Goal: Task Accomplishment & Management: Complete application form

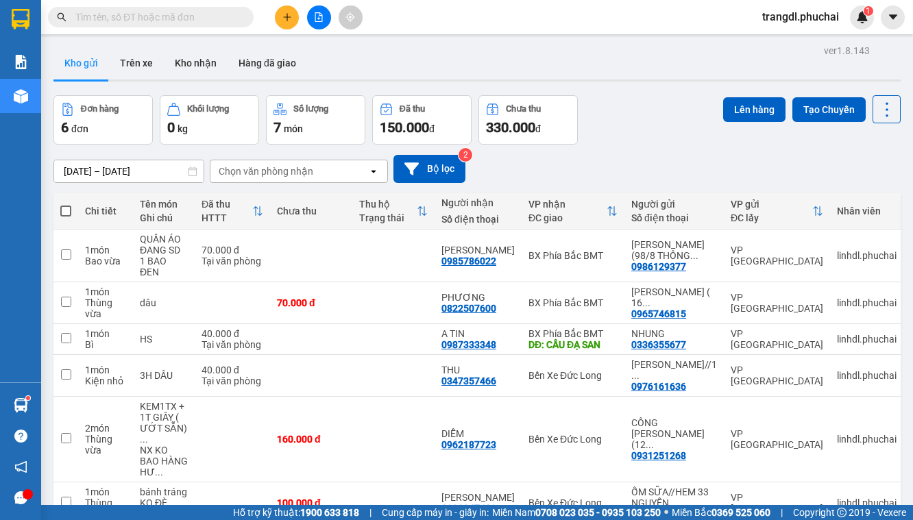
scroll to position [63, 0]
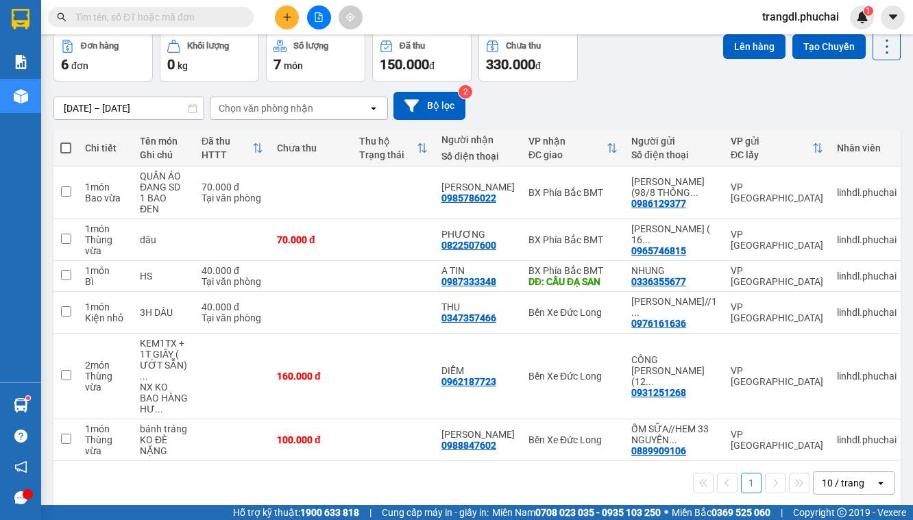
click at [312, 27] on button at bounding box center [319, 17] width 24 height 24
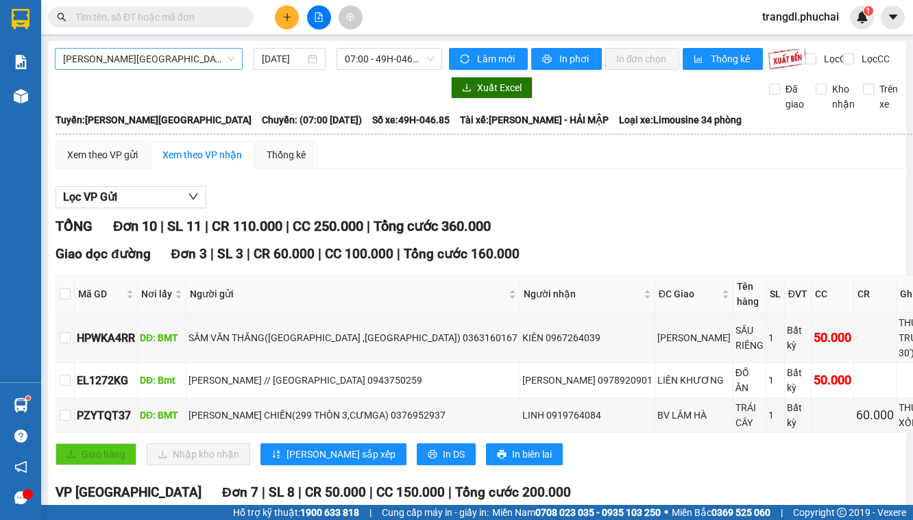
click at [104, 64] on span "[PERSON_NAME][GEOGRAPHIC_DATA]" at bounding box center [148, 59] width 171 height 21
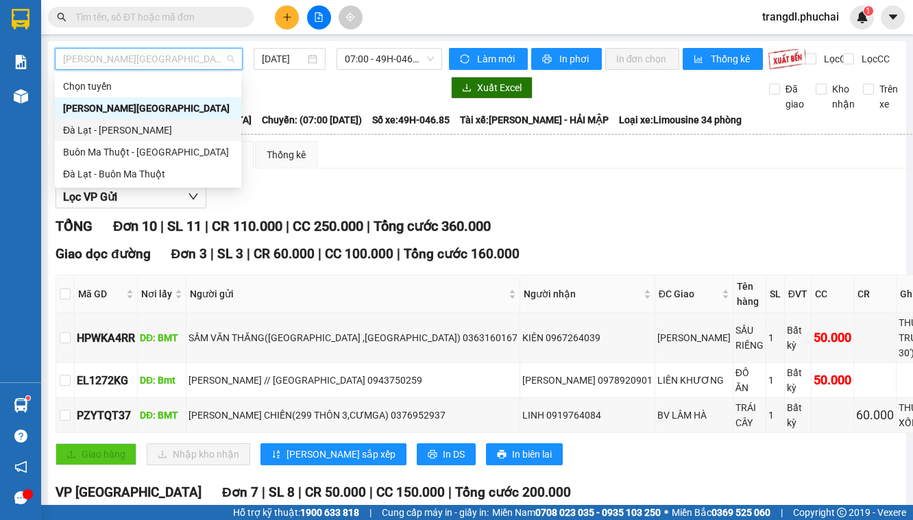
click at [135, 136] on div "Đà Lạt - [PERSON_NAME]" at bounding box center [148, 130] width 170 height 15
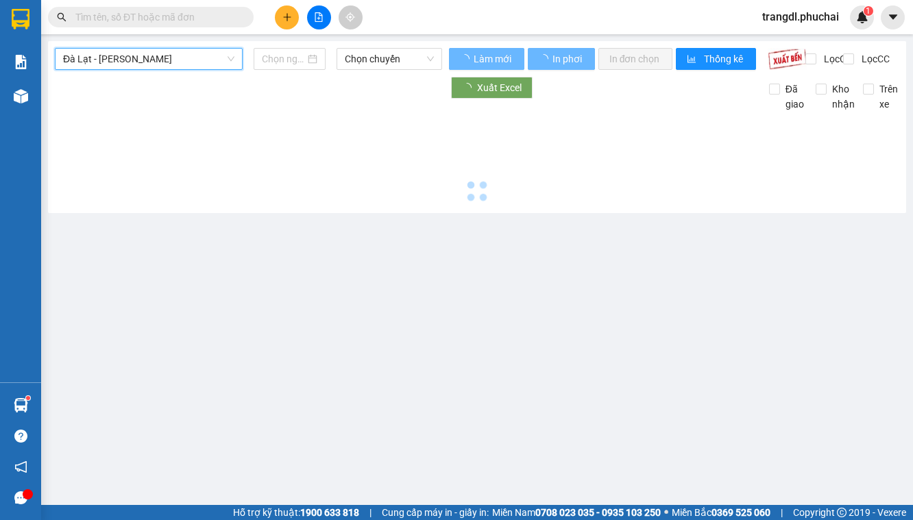
type input "[DATE]"
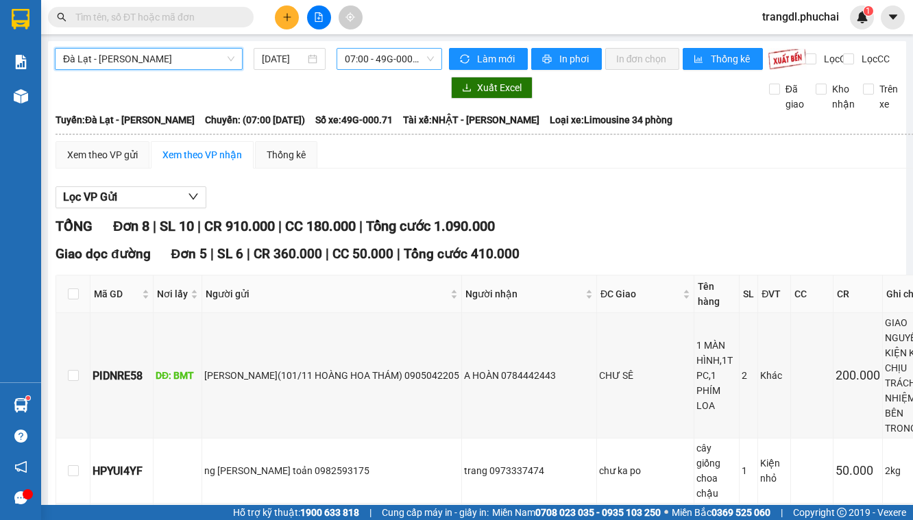
click at [354, 56] on span "07:00 - 49G-000.71" at bounding box center [389, 59] width 88 height 21
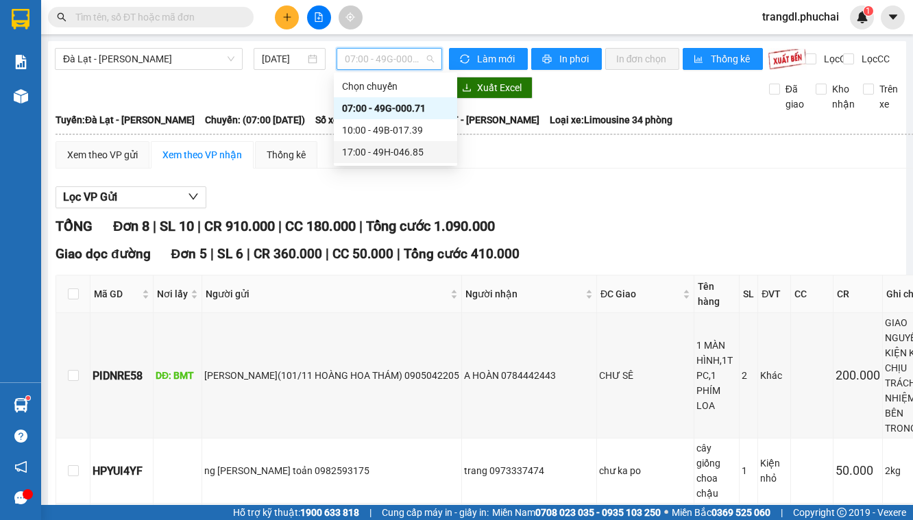
click at [377, 153] on div "17:00 - 49H-046.85" at bounding box center [395, 152] width 107 height 15
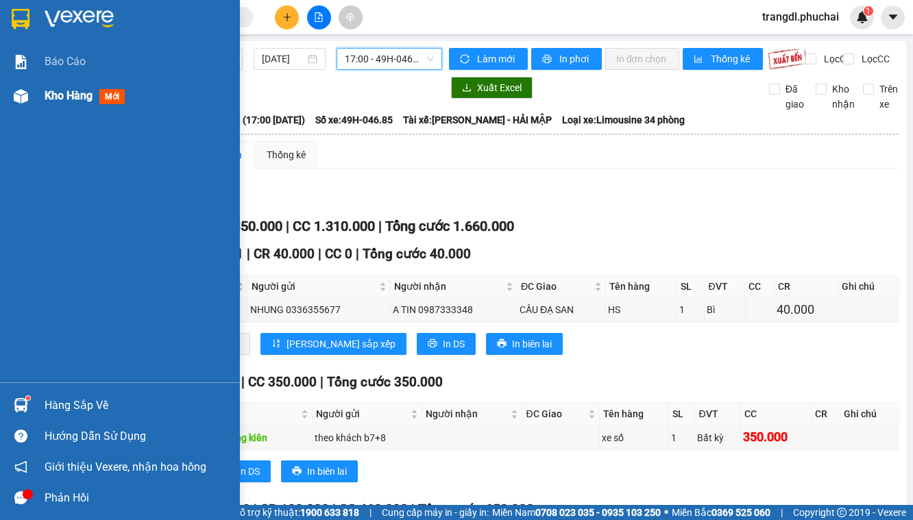
drag, startPoint x: 22, startPoint y: 93, endPoint x: 36, endPoint y: 3, distance: 91.6
click at [22, 93] on img at bounding box center [21, 96] width 14 height 14
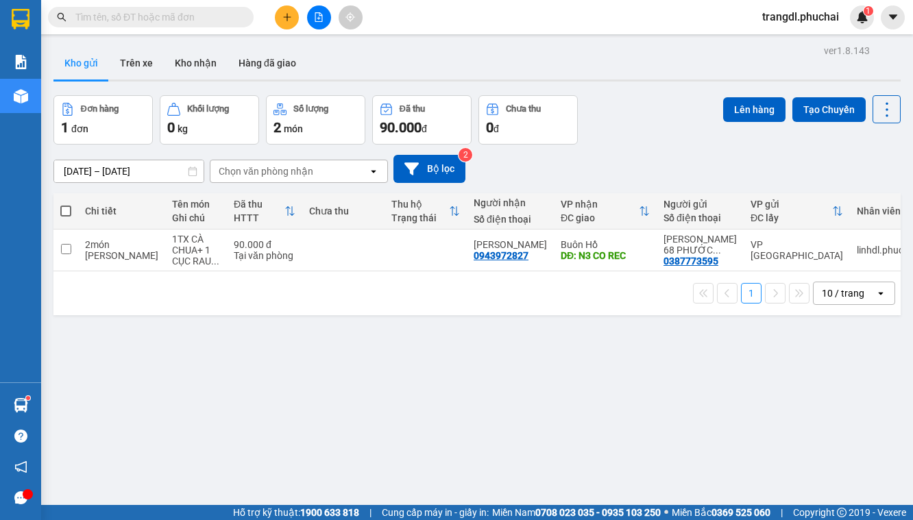
click at [286, 19] on icon "plus" at bounding box center [287, 17] width 10 height 10
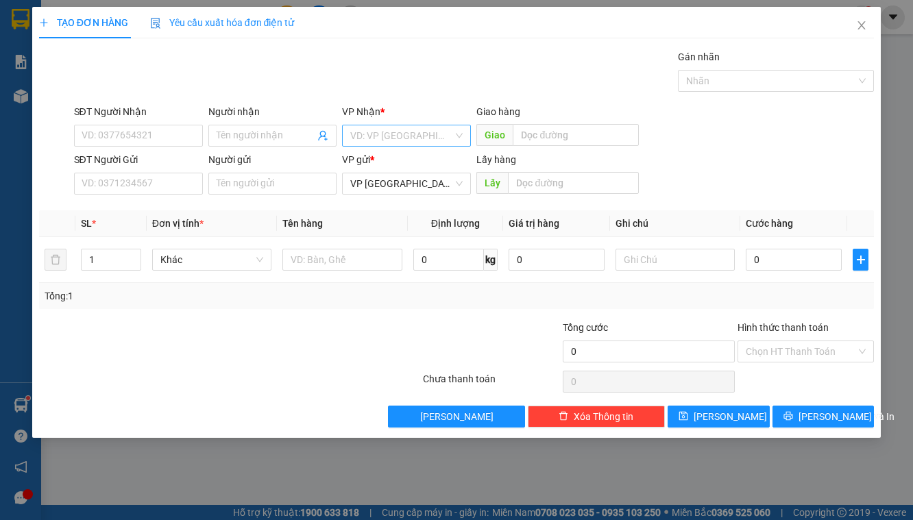
drag, startPoint x: 395, startPoint y: 129, endPoint x: 400, endPoint y: 144, distance: 16.0
click at [395, 129] on input "search" at bounding box center [401, 135] width 103 height 21
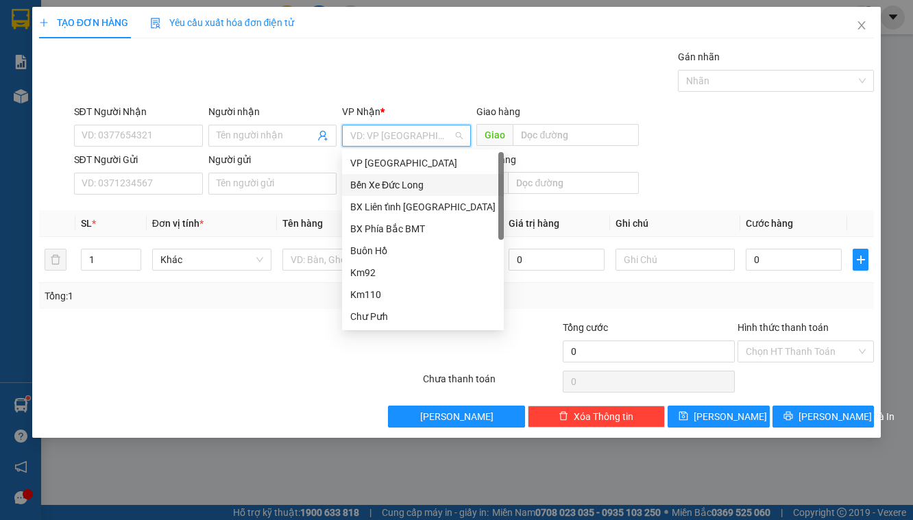
click at [425, 188] on div "Bến Xe Đức Long" at bounding box center [422, 184] width 145 height 15
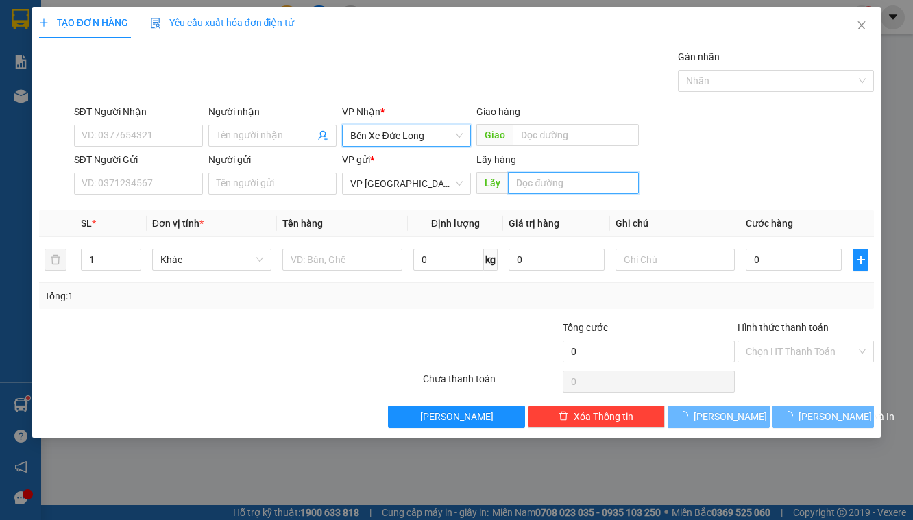
click at [548, 184] on input "text" at bounding box center [573, 183] width 131 height 22
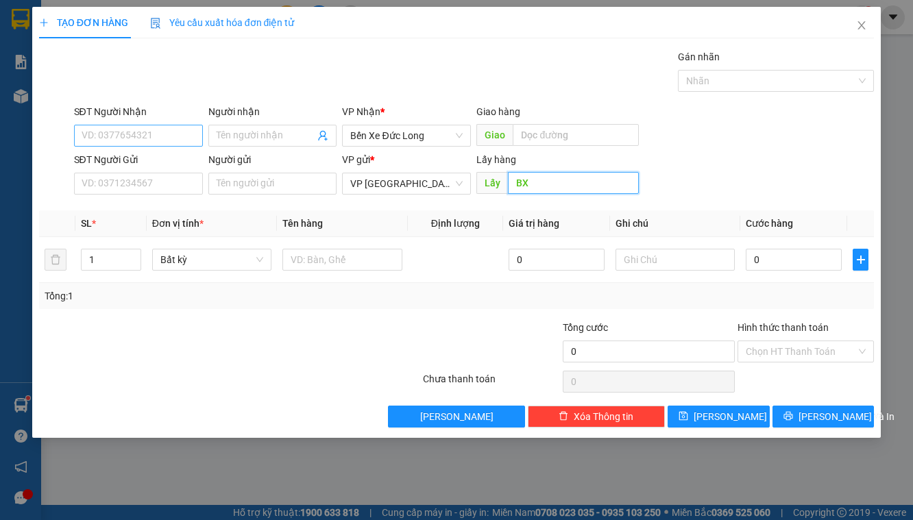
type input "BX"
click at [143, 133] on input "SĐT Người Nhận" at bounding box center [138, 136] width 129 height 22
click at [143, 136] on input "0777547772" at bounding box center [138, 136] width 129 height 22
type input "0777547779"
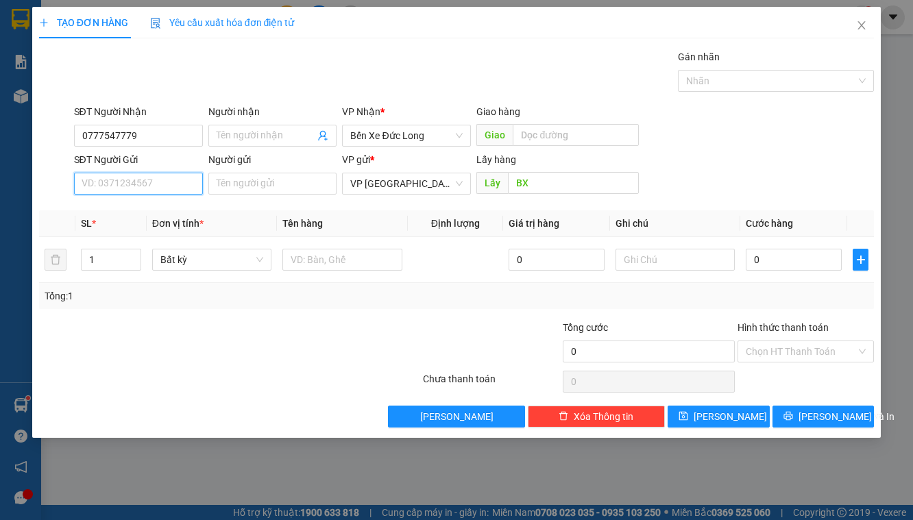
click at [139, 184] on input "SĐT Người Gửi" at bounding box center [138, 184] width 129 height 22
click at [315, 110] on div "Người nhận" at bounding box center [272, 111] width 129 height 15
click at [315, 128] on input "Người nhận" at bounding box center [266, 135] width 99 height 15
click at [110, 183] on input "SĐT Người Gửi" at bounding box center [138, 184] width 129 height 22
click at [318, 255] on input "text" at bounding box center [342, 260] width 120 height 22
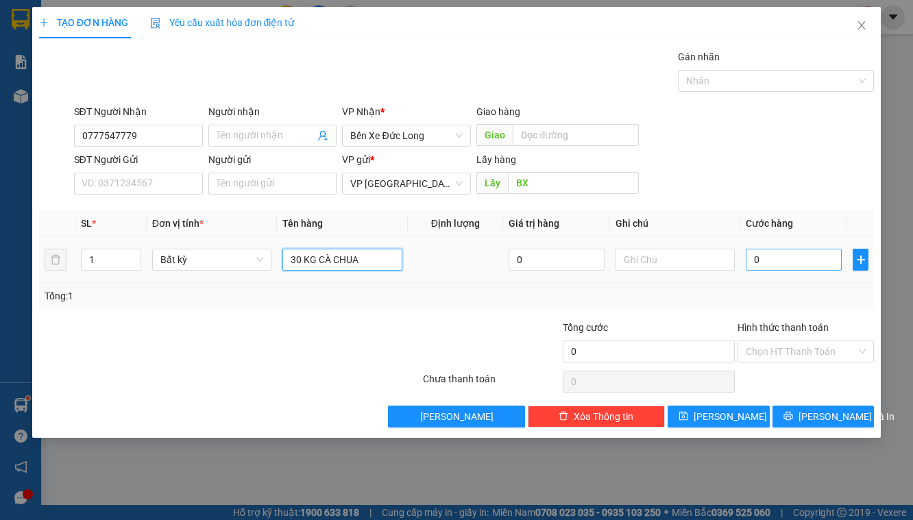
type input "30 KG CÀ CHUA"
drag, startPoint x: 802, startPoint y: 262, endPoint x: 748, endPoint y: 249, distance: 55.0
click at [802, 263] on input "0" at bounding box center [794, 260] width 96 height 22
click at [312, 325] on div at bounding box center [352, 344] width 140 height 48
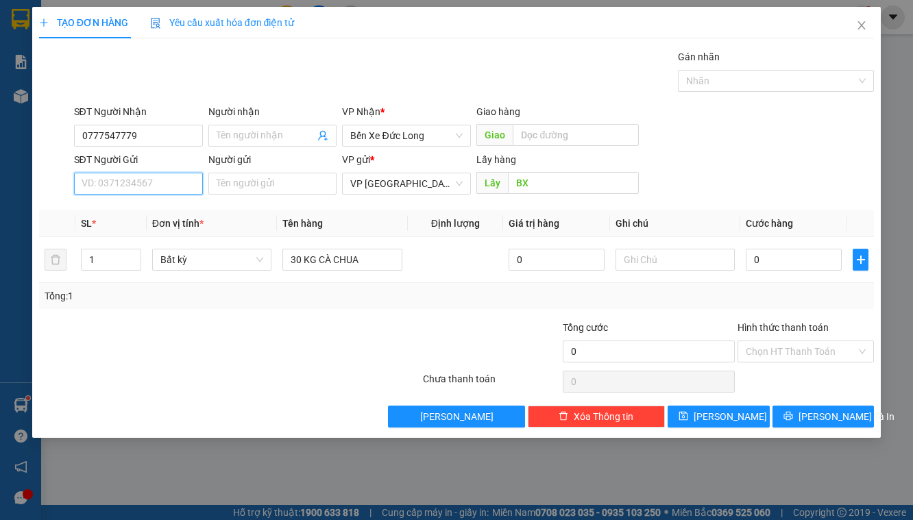
click at [128, 187] on input "SĐT Người Gửi" at bounding box center [138, 184] width 129 height 22
click at [122, 183] on input "SĐT Người Gửi" at bounding box center [138, 184] width 129 height 22
type input "0386962439"
click at [223, 186] on input "Người gửi" at bounding box center [272, 184] width 129 height 22
type input "D"
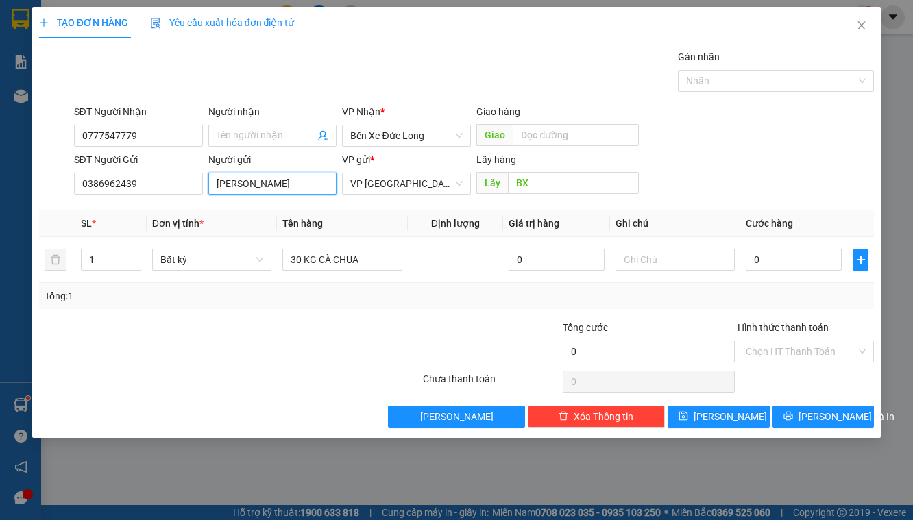
click at [284, 186] on input "[PERSON_NAME]" at bounding box center [272, 184] width 129 height 22
drag, startPoint x: 320, startPoint y: 181, endPoint x: 329, endPoint y: 181, distance: 8.9
click at [329, 181] on input "[PERSON_NAME] AN ( TỔ DÂN PHỐ" at bounding box center [272, 184] width 129 height 22
click at [330, 184] on input "[PERSON_NAME] AN ( TỔ DÂN PHỐ" at bounding box center [272, 184] width 129 height 22
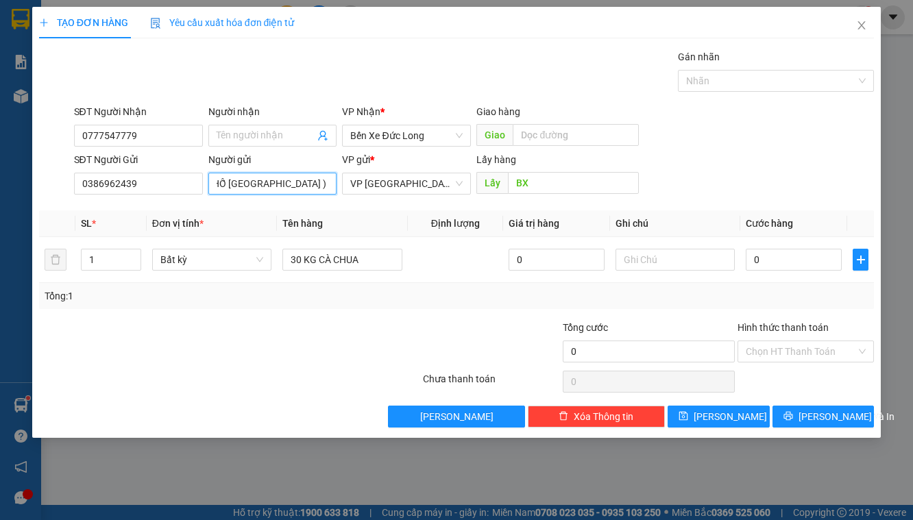
scroll to position [0, 150]
type input "[PERSON_NAME] AN ( TỔ DÂN PHỐ [GEOGRAPHIC_DATA] )"
click at [767, 258] on input "0" at bounding box center [794, 260] width 96 height 22
click at [785, 262] on input "0" at bounding box center [794, 260] width 96 height 22
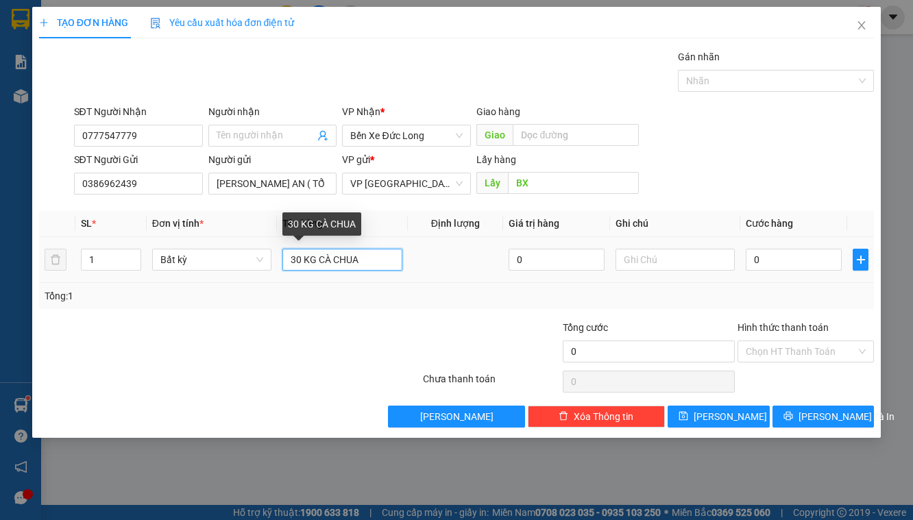
click at [377, 260] on input "30 KG CÀ CHUA" at bounding box center [342, 260] width 120 height 22
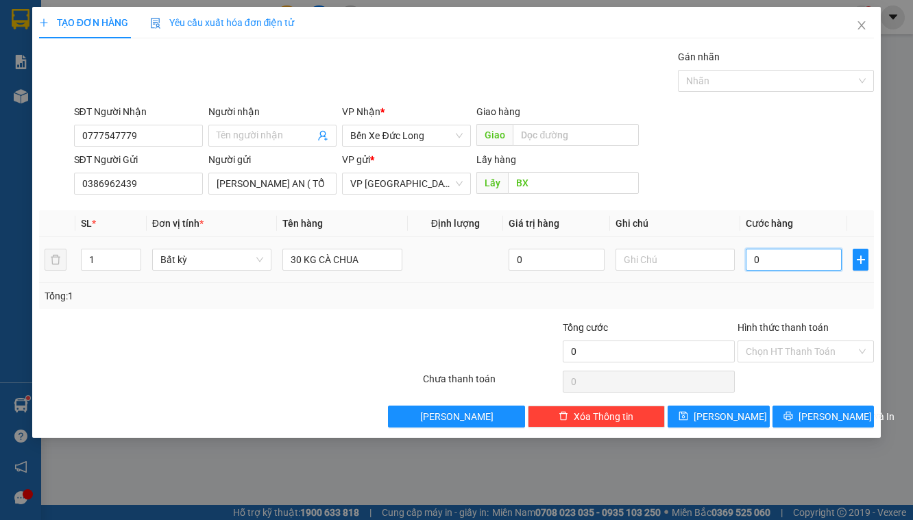
click at [781, 263] on input "0" at bounding box center [794, 260] width 96 height 22
type input "8"
type input "80"
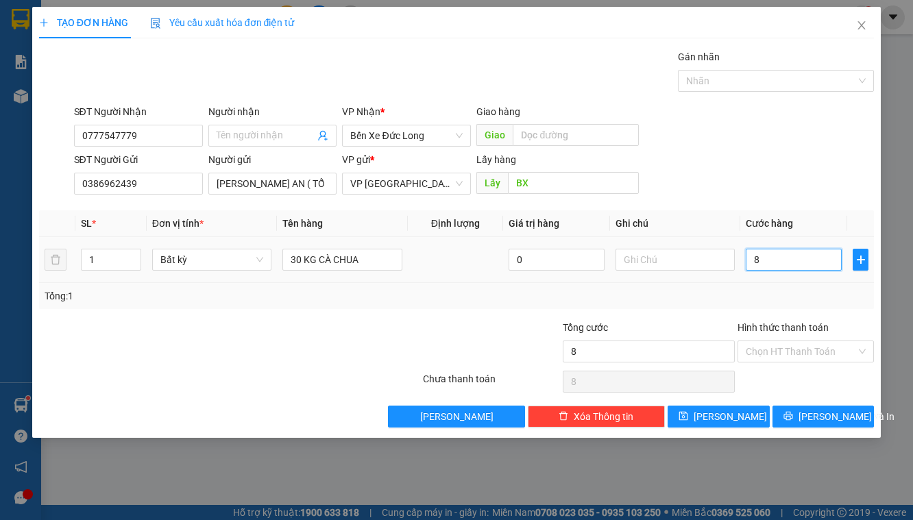
type input "80"
type input "800"
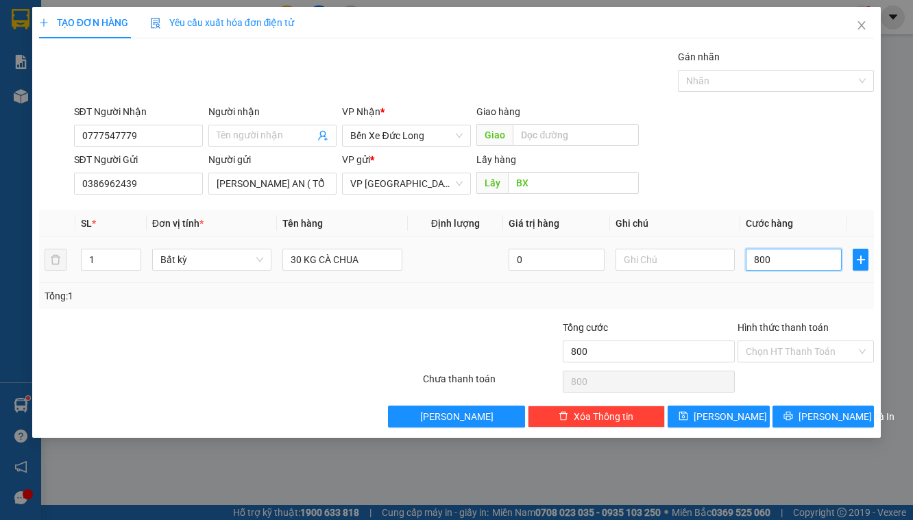
type input "8.000"
type input "80.000"
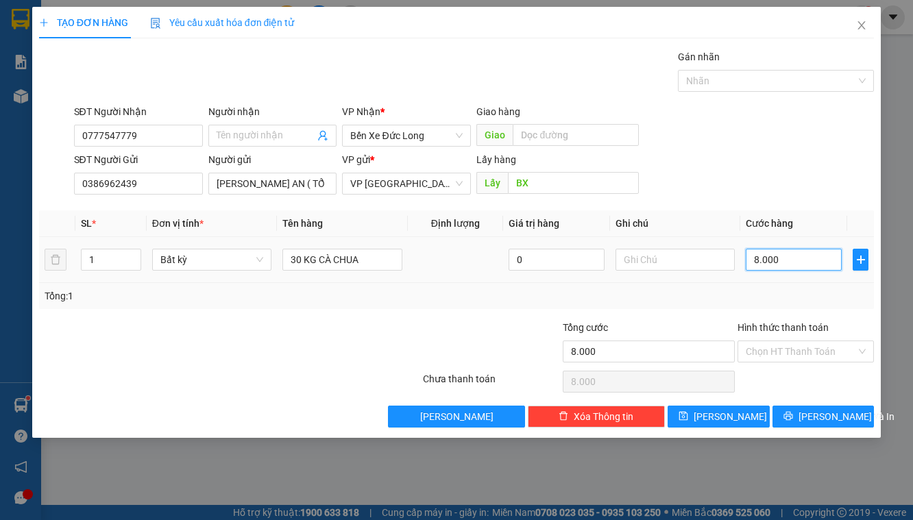
type input "80.000"
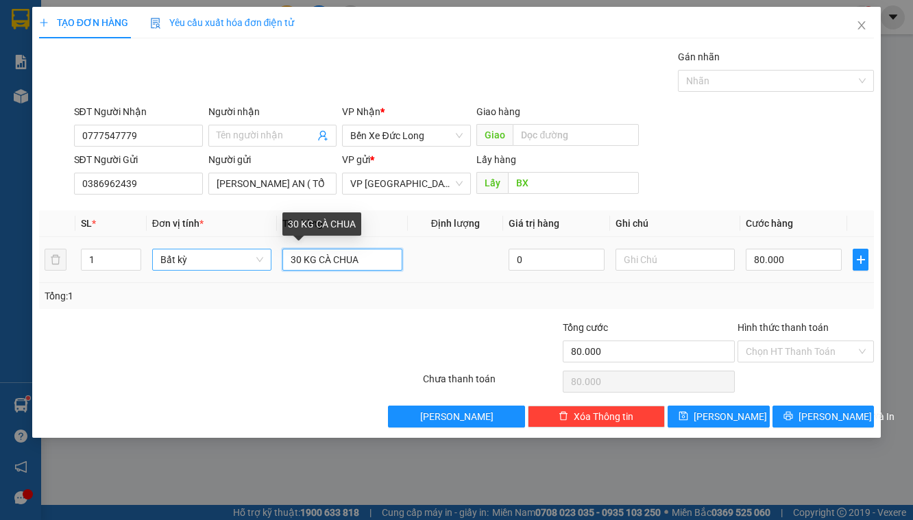
drag, startPoint x: 318, startPoint y: 258, endPoint x: 254, endPoint y: 258, distance: 63.7
click at [269, 264] on tr "1 Bất kỳ 30 KG CÀ CHUA 0 80.000" at bounding box center [456, 260] width 835 height 46
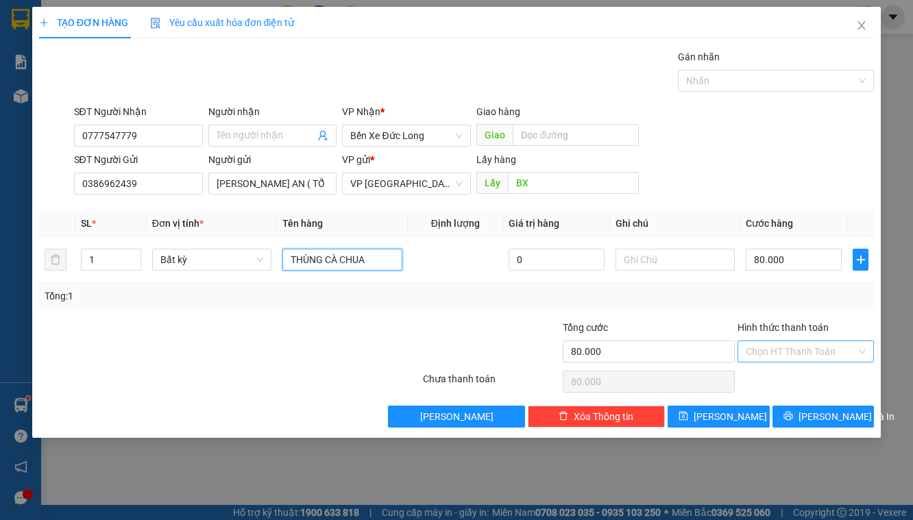
type input "THÙNG CÀ CHUA"
click at [778, 356] on input "Hình thức thanh toán" at bounding box center [801, 351] width 111 height 21
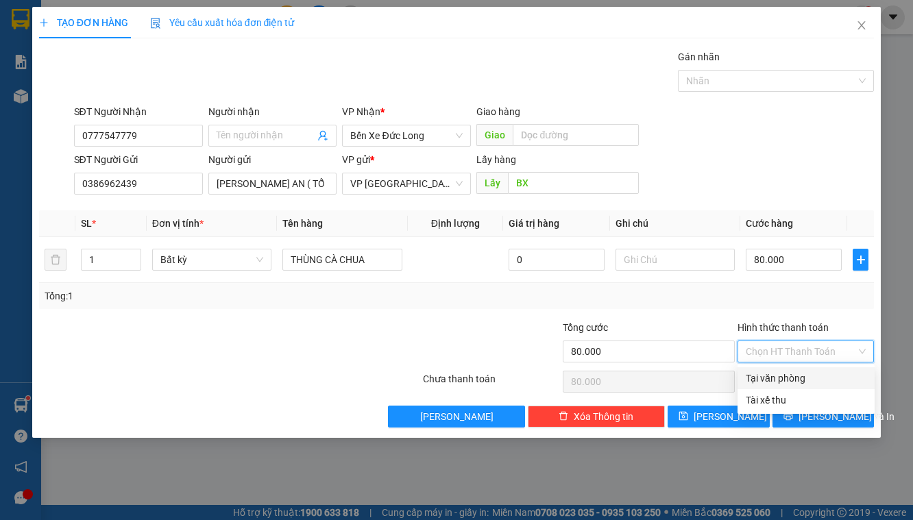
click at [774, 165] on div "SĐT Người Gửi 0386962439 Người gửi [PERSON_NAME] AN ( TỔ DÂN PHỐ [GEOGRAPHIC_DA…" at bounding box center [474, 176] width 806 height 48
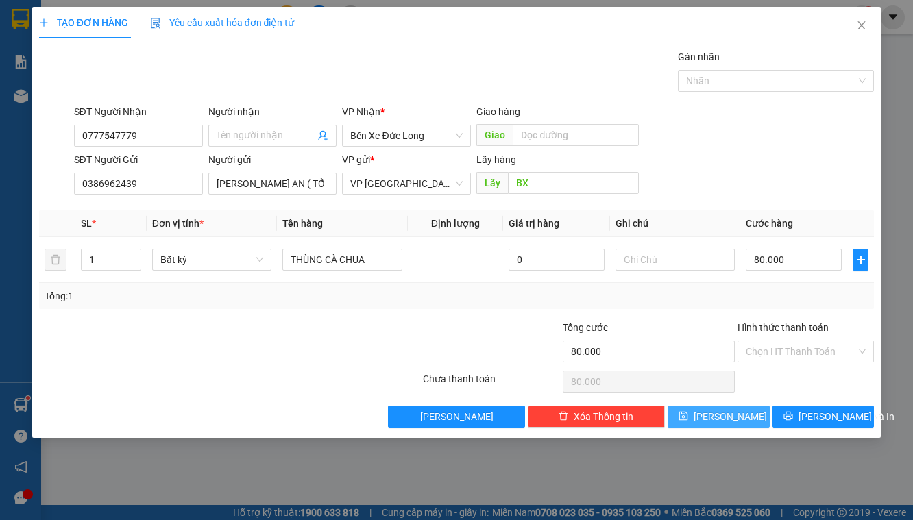
click at [754, 419] on button "[PERSON_NAME]" at bounding box center [718, 417] width 102 height 22
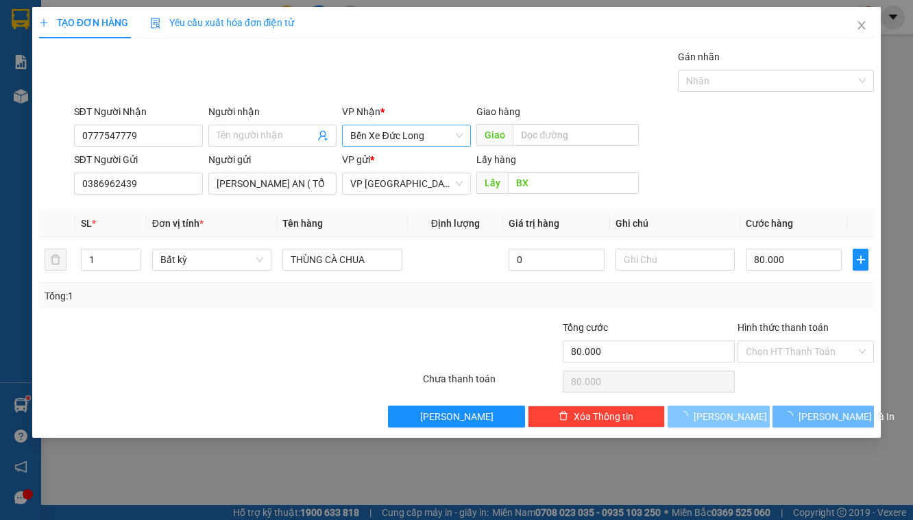
type input "0"
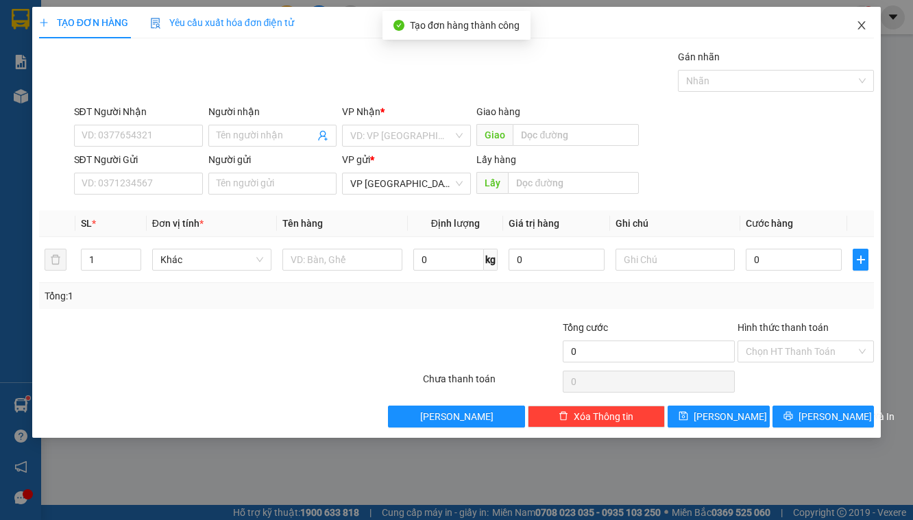
click at [859, 25] on icon "close" at bounding box center [861, 25] width 11 height 11
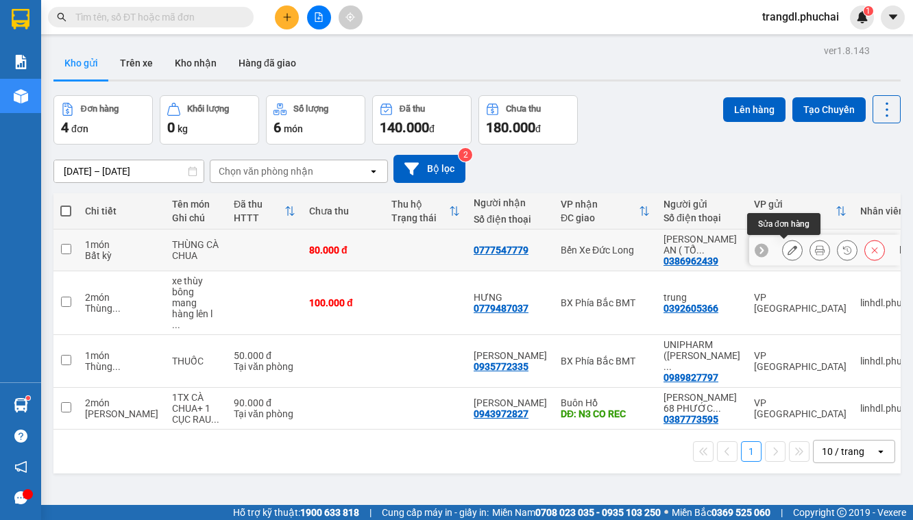
click at [815, 247] on icon at bounding box center [820, 250] width 10 height 10
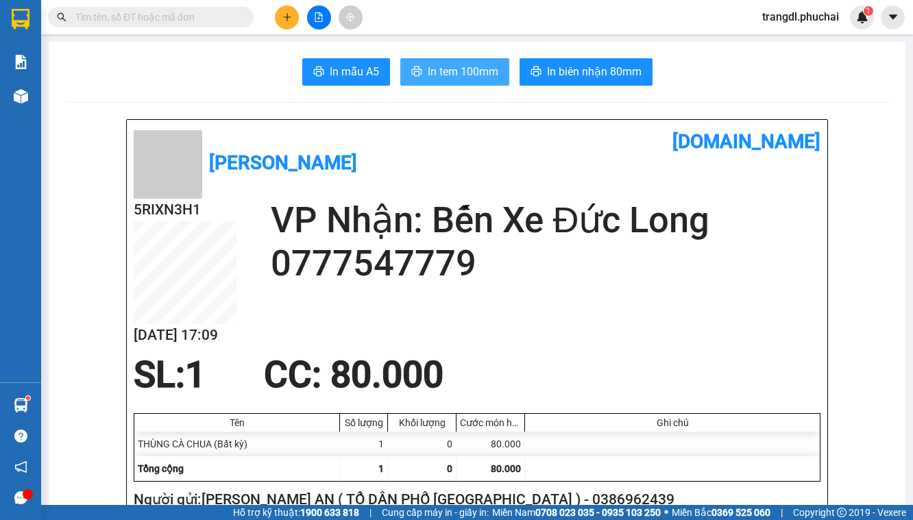
click at [460, 71] on span "In tem 100mm" at bounding box center [463, 71] width 71 height 17
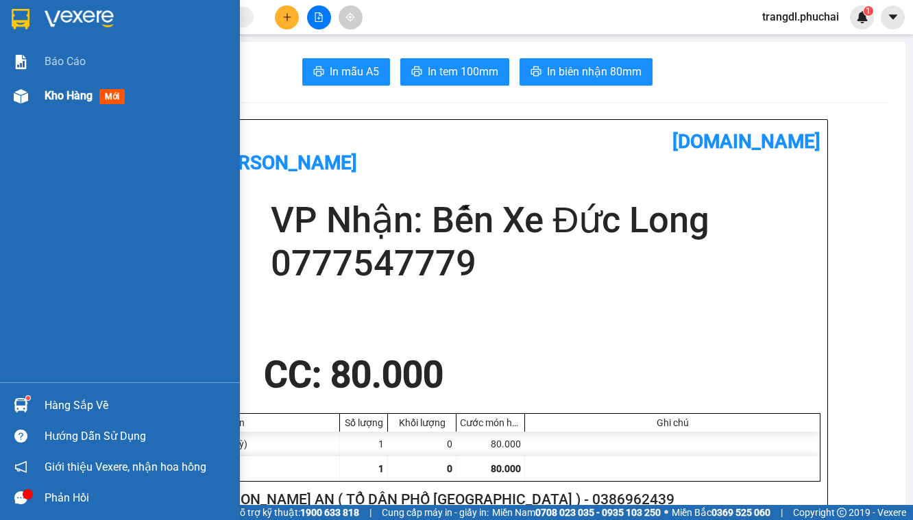
click at [23, 96] on img at bounding box center [21, 96] width 14 height 14
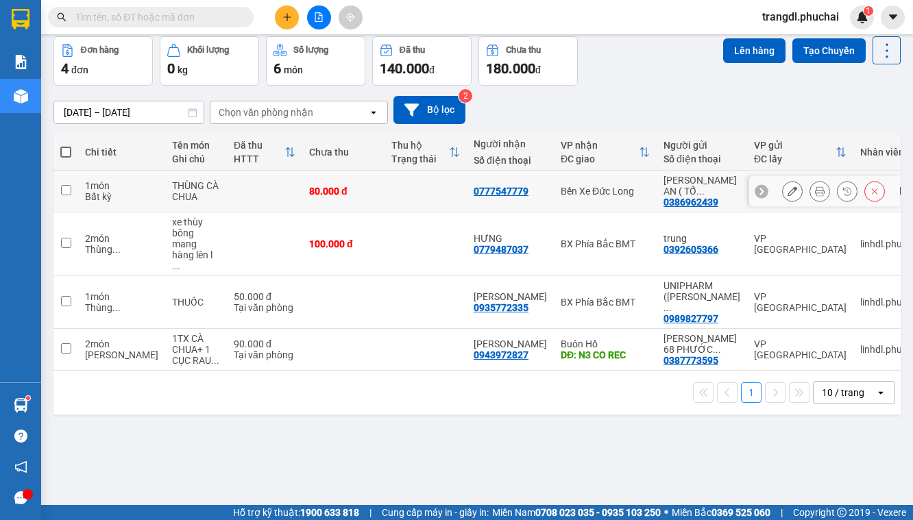
scroll to position [63, 0]
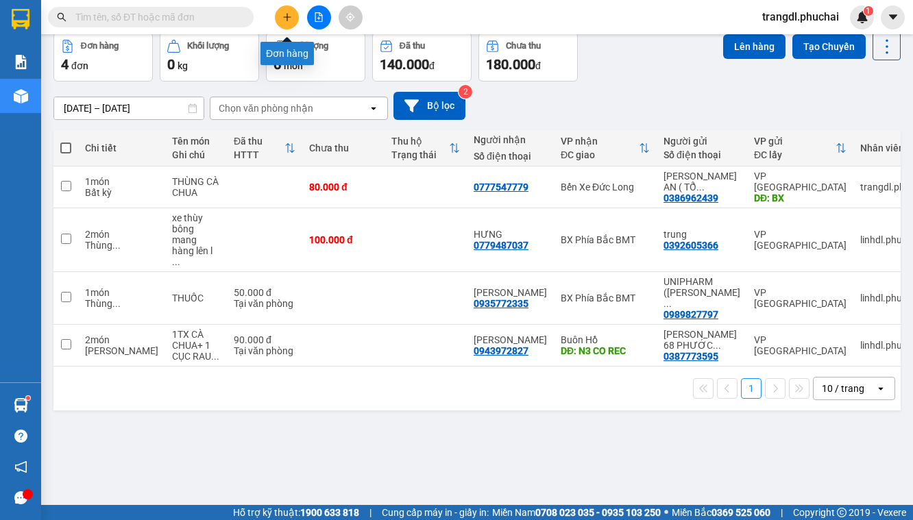
click at [283, 23] on button at bounding box center [287, 17] width 24 height 24
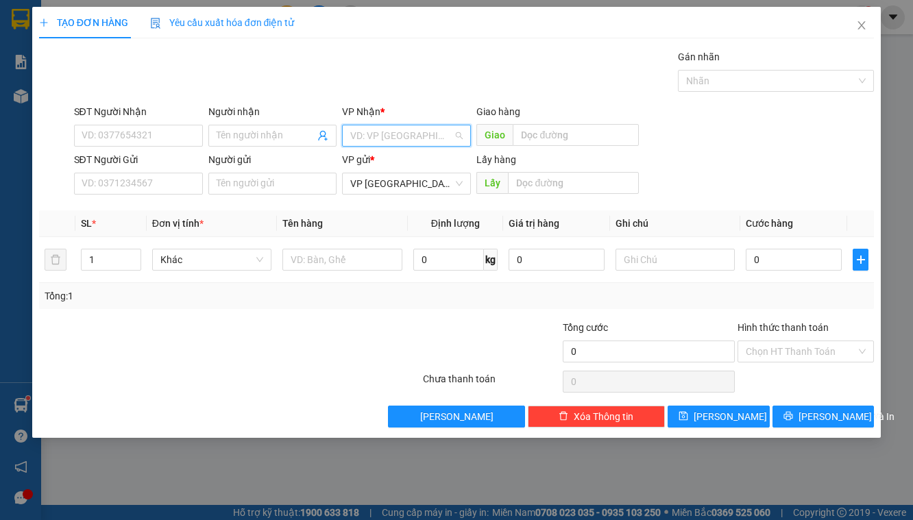
click at [432, 139] on input "search" at bounding box center [401, 135] width 103 height 21
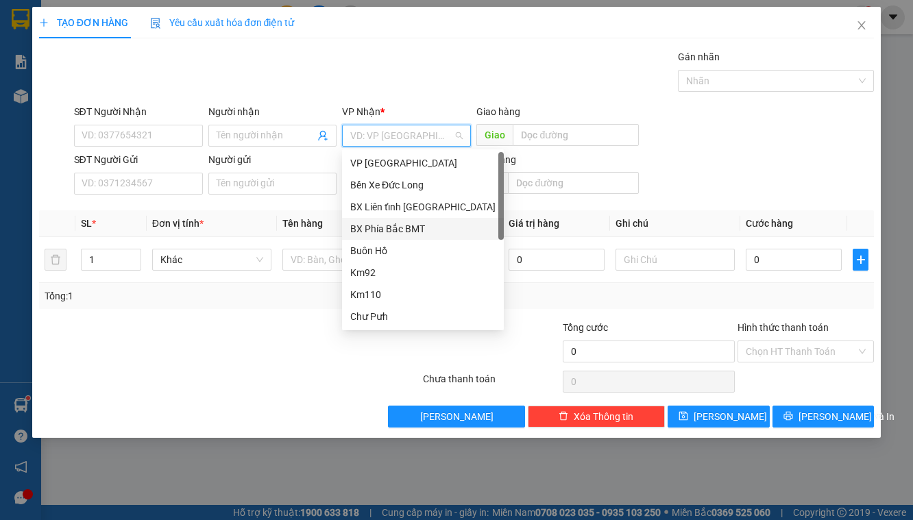
click at [422, 225] on div "BX Phía Bắc BMT" at bounding box center [422, 228] width 145 height 15
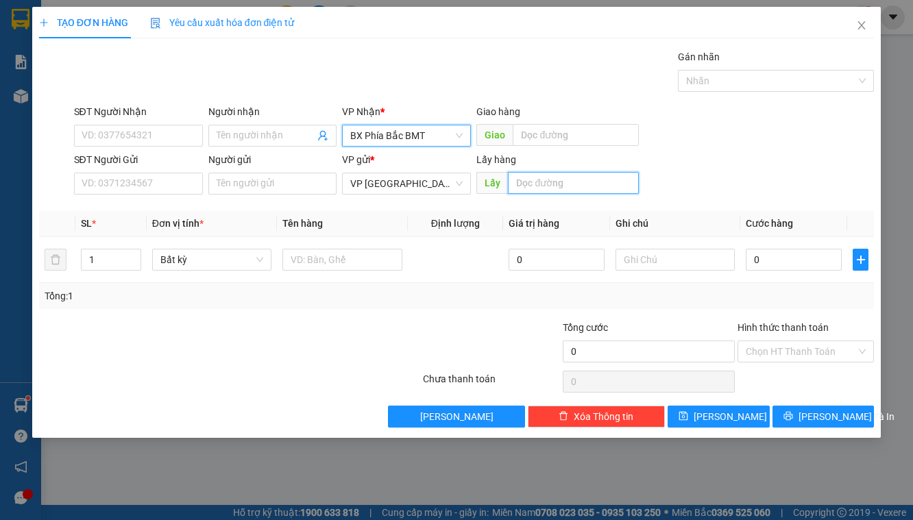
drag, startPoint x: 510, startPoint y: 181, endPoint x: 519, endPoint y: 181, distance: 9.6
click at [511, 181] on input "text" at bounding box center [573, 183] width 131 height 22
type input "BX"
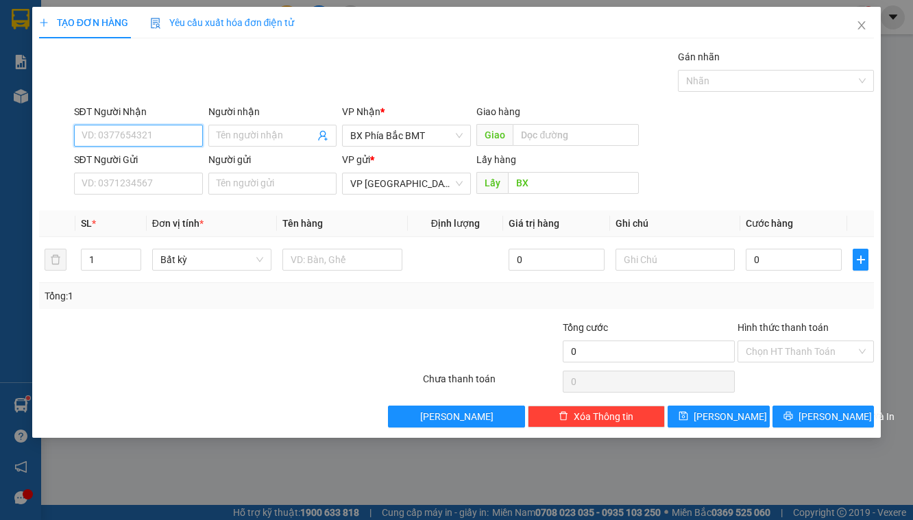
click at [94, 137] on input "SĐT Người Nhận" at bounding box center [138, 136] width 129 height 22
click at [156, 189] on input "SĐT Người Gửi" at bounding box center [138, 184] width 129 height 22
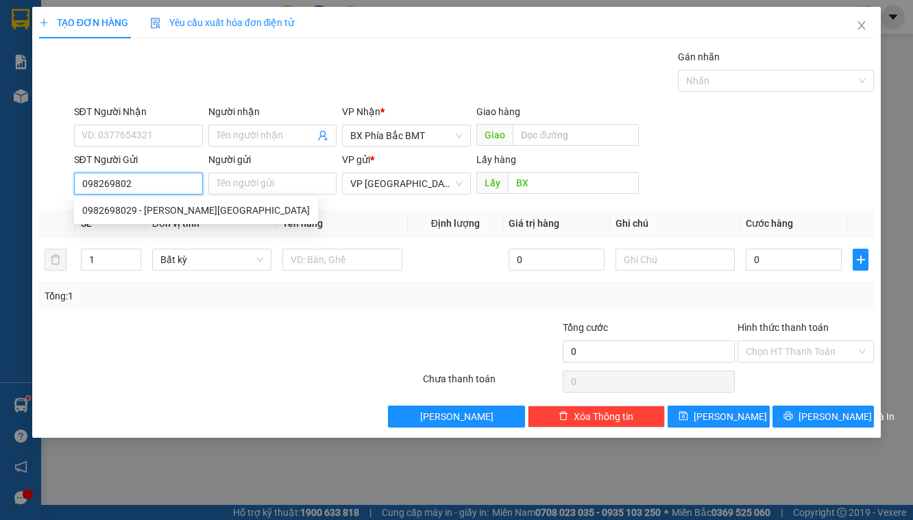
type input "0982698029"
click at [167, 216] on div "0982698029 - [PERSON_NAME][GEOGRAPHIC_DATA]" at bounding box center [195, 210] width 227 height 15
type input "ng văn [PERSON_NAME][GEOGRAPHIC_DATA]"
type input "100.000"
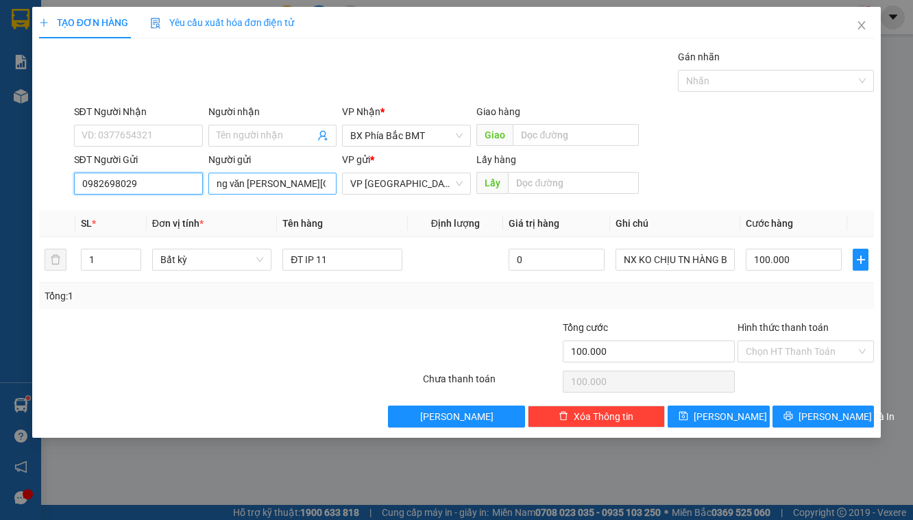
type input "0982698029"
drag, startPoint x: 263, startPoint y: 184, endPoint x: 193, endPoint y: 182, distance: 70.6
click at [193, 182] on div "SĐT Người Gửi 0982698029 Người gửi ng văn [PERSON_NAME] ng văn [PERSON_NAME] VP…" at bounding box center [474, 176] width 806 height 48
click at [310, 184] on input "ng văn [PERSON_NAME][GEOGRAPHIC_DATA]" at bounding box center [272, 184] width 129 height 22
click at [261, 182] on input "ng văn [PERSON_NAME][GEOGRAPHIC_DATA]" at bounding box center [272, 184] width 129 height 22
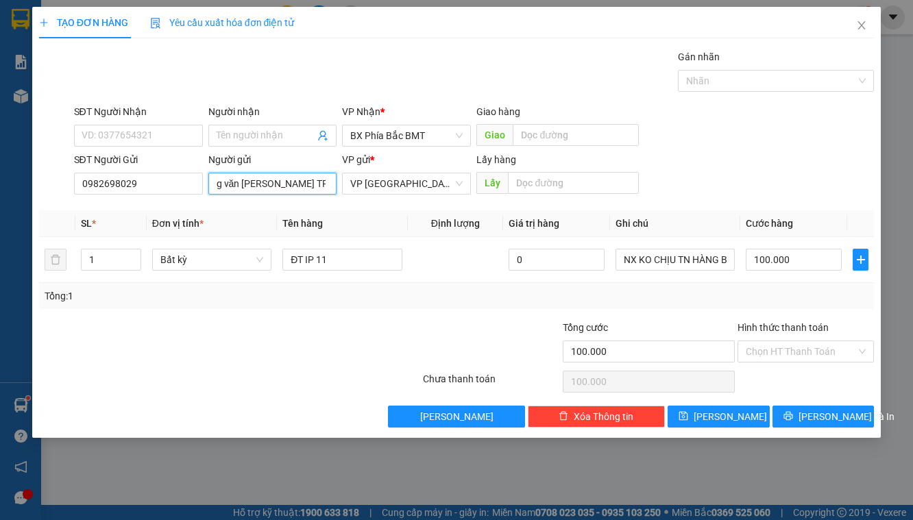
scroll to position [0, 12]
drag, startPoint x: 283, startPoint y: 183, endPoint x: 251, endPoint y: 187, distance: 32.5
click at [251, 187] on input "ng văn hà PXUAAN TRƯỜNGxuân thọ" at bounding box center [272, 184] width 129 height 22
drag, startPoint x: 321, startPoint y: 184, endPoint x: 337, endPoint y: 181, distance: 16.0
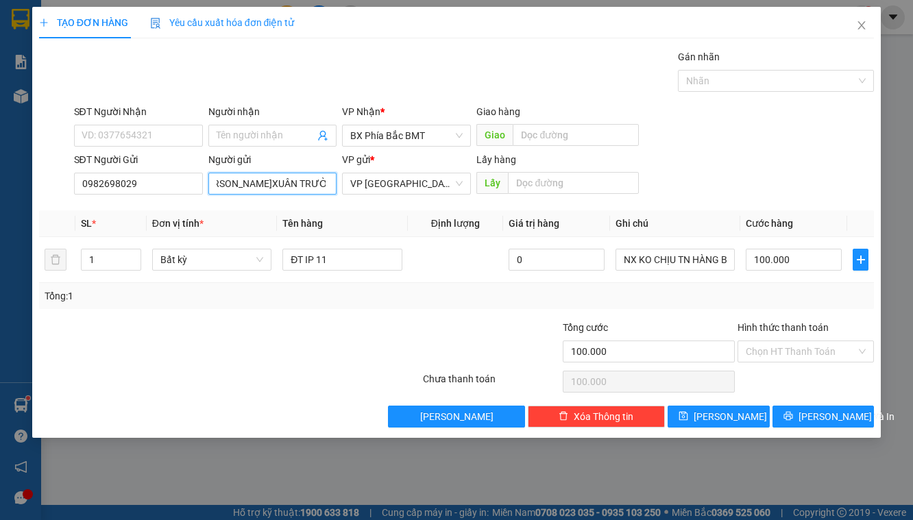
click at [336, 182] on input "ng văn [PERSON_NAME]XUÂN TRƯỜNGxuân thọ" at bounding box center [272, 184] width 129 height 22
click at [250, 181] on input "ng văn [PERSON_NAME]XUÂN TRƯỜNG" at bounding box center [272, 184] width 129 height 22
drag, startPoint x: 323, startPoint y: 189, endPoint x: 330, endPoint y: 185, distance: 8.6
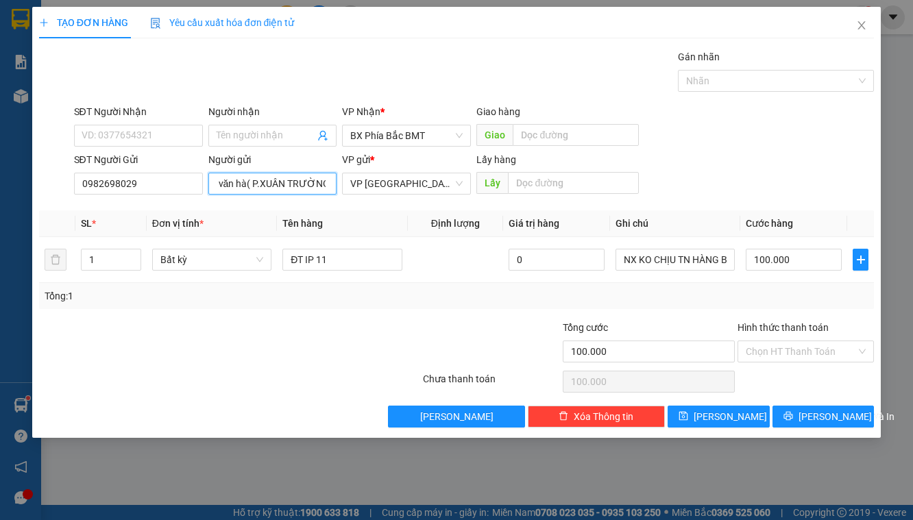
click at [330, 185] on input "ng văn hà( P.XUÂN TRƯỜNG" at bounding box center [272, 184] width 129 height 22
click at [329, 185] on input "ng văn hà( P.XUÂN TRƯỜNG" at bounding box center [272, 184] width 129 height 22
click at [328, 185] on input "ng văn hà( P.XUÂN TRƯỜNG" at bounding box center [272, 184] width 129 height 22
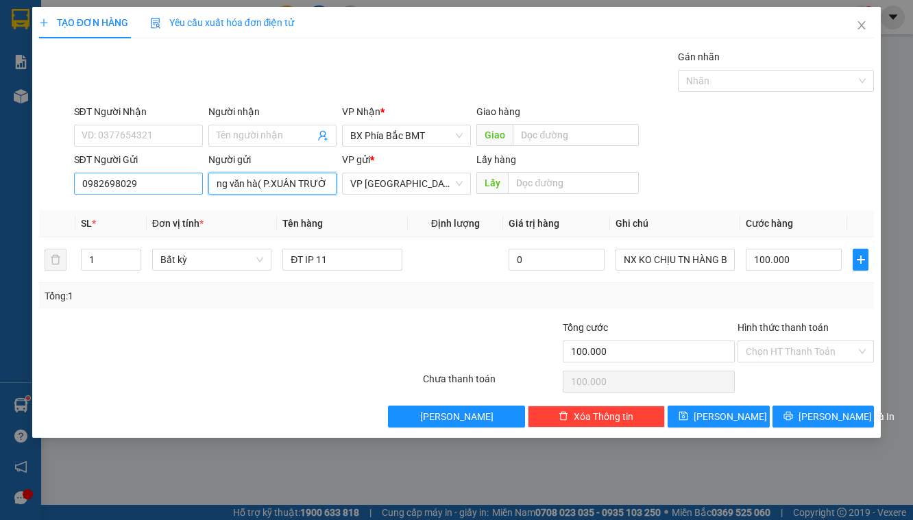
drag, startPoint x: 241, startPoint y: 183, endPoint x: 199, endPoint y: 192, distance: 42.7
click at [199, 192] on div "SĐT Người Gửi 0982698029 Người gửi ng văn hà( P.XUÂN TRƯỜNG ) [PERSON_NAME]( P.…" at bounding box center [474, 176] width 806 height 48
type input "[PERSON_NAME] ( P.XUÂN TRƯỜNG )"
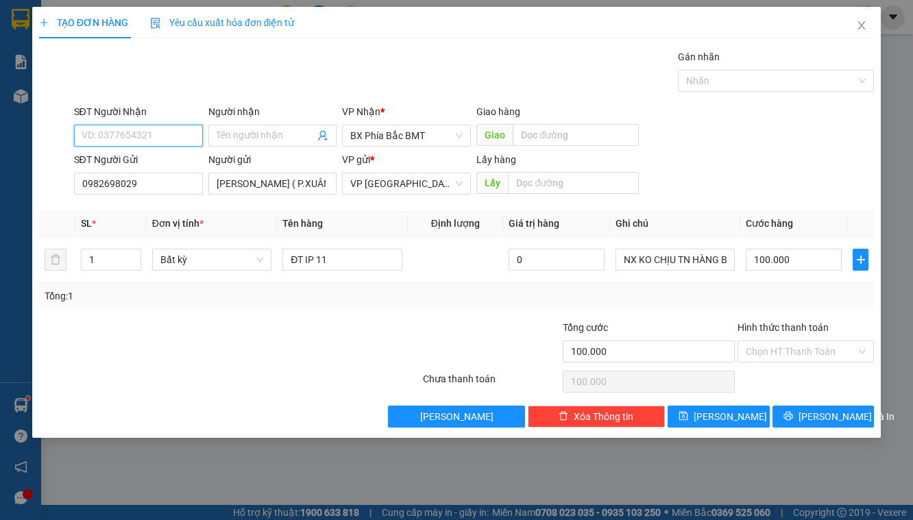
click at [161, 130] on input "SĐT Người Nhận" at bounding box center [138, 136] width 129 height 22
type input "0327164669"
click at [283, 137] on input "Người nhận" at bounding box center [266, 135] width 99 height 15
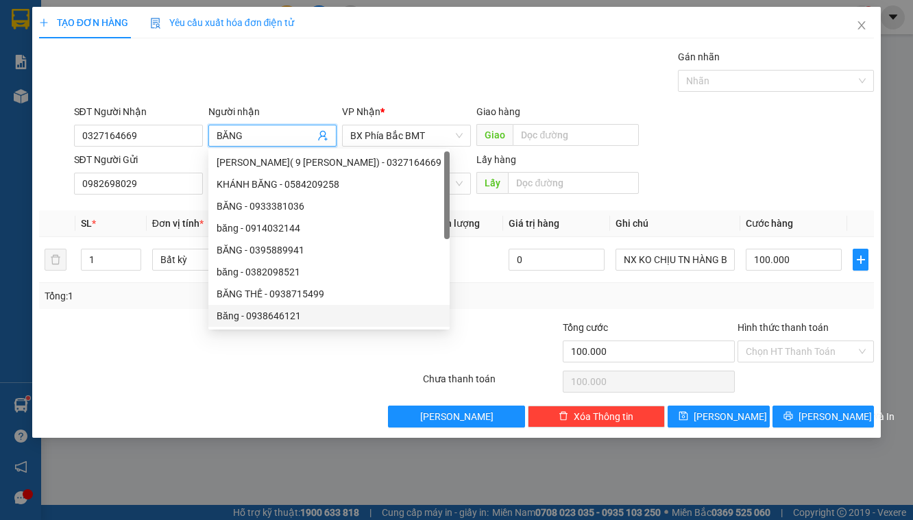
type input "BĂNG"
click at [280, 393] on div at bounding box center [230, 381] width 384 height 27
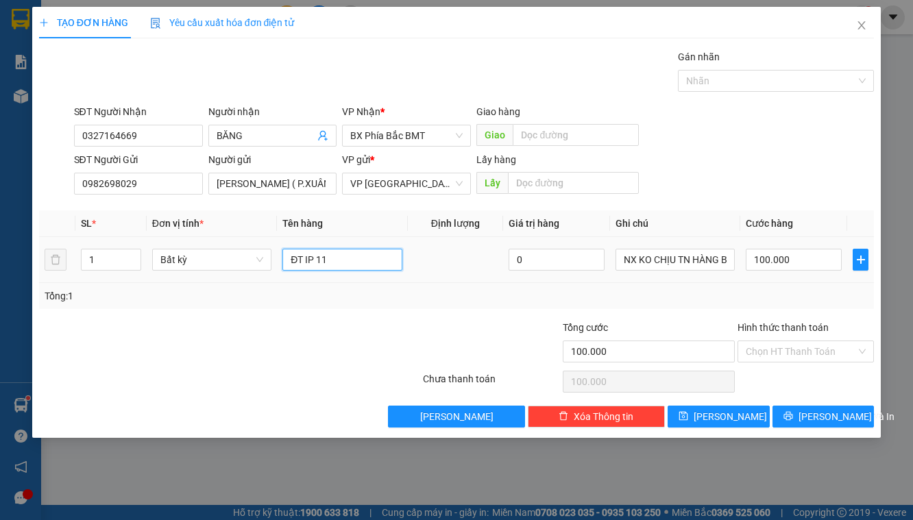
drag, startPoint x: 337, startPoint y: 261, endPoint x: 280, endPoint y: 259, distance: 56.9
click at [280, 259] on td "ĐT IP 11" at bounding box center [342, 260] width 131 height 46
type input "GIẤY ỦY QUYỀN"
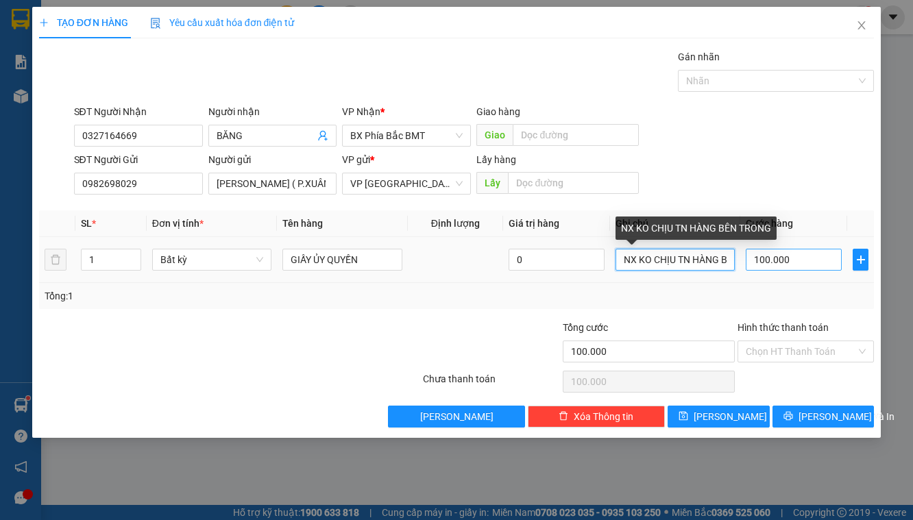
scroll to position [0, 49]
drag, startPoint x: 622, startPoint y: 262, endPoint x: 771, endPoint y: 262, distance: 148.7
click at [771, 262] on tr "1 Bất kỳ GIẤY ỦY QUYỀN 0 NX KO CHỊU TN HÀNG BÊN TRONG 100.000" at bounding box center [456, 260] width 835 height 46
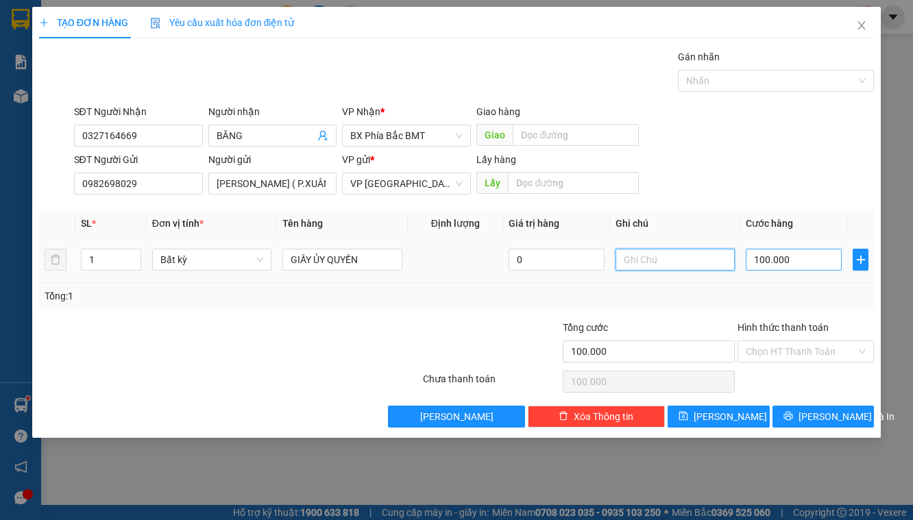
scroll to position [0, 0]
type input "4"
type input "40"
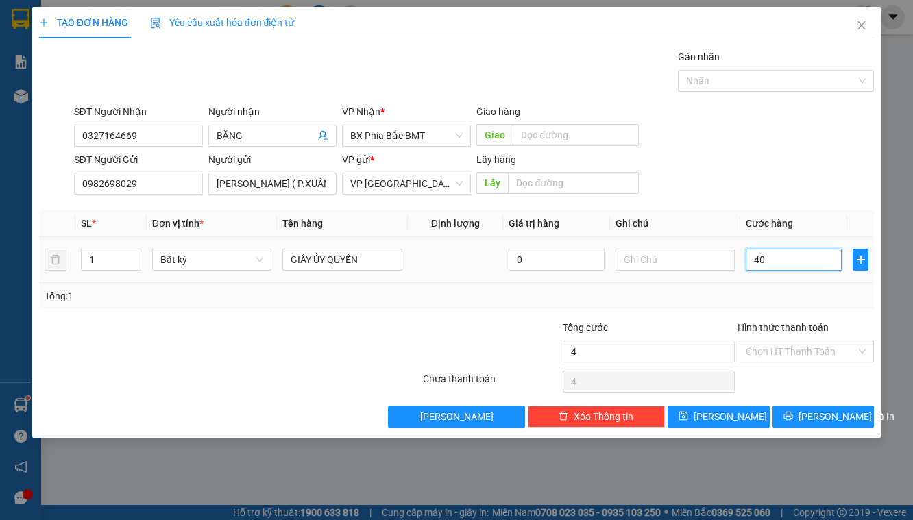
type input "40"
type input "400"
type input "4.000"
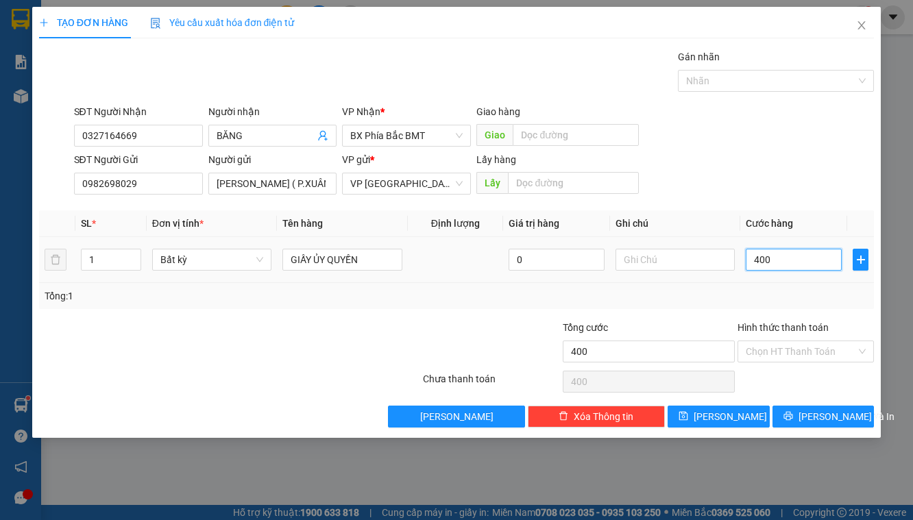
type input "4.000"
type input "40.000"
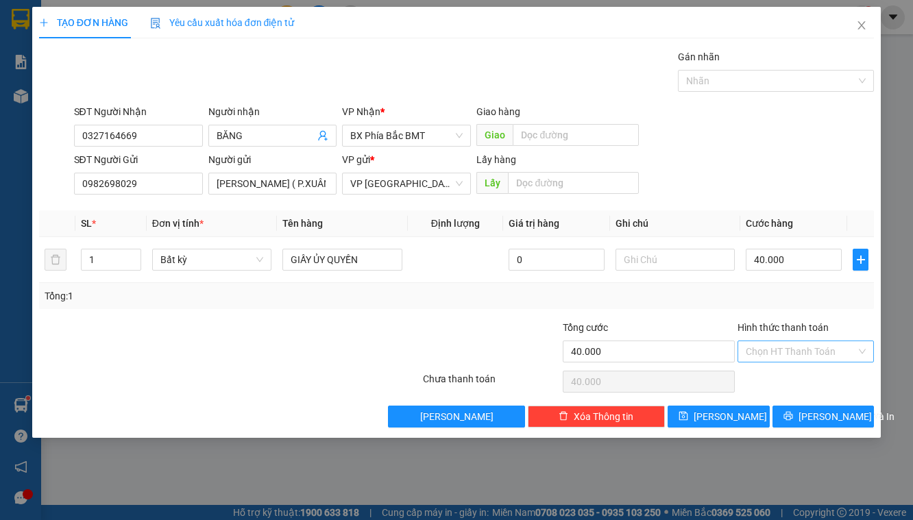
click at [786, 352] on input "Hình thức thanh toán" at bounding box center [801, 351] width 111 height 21
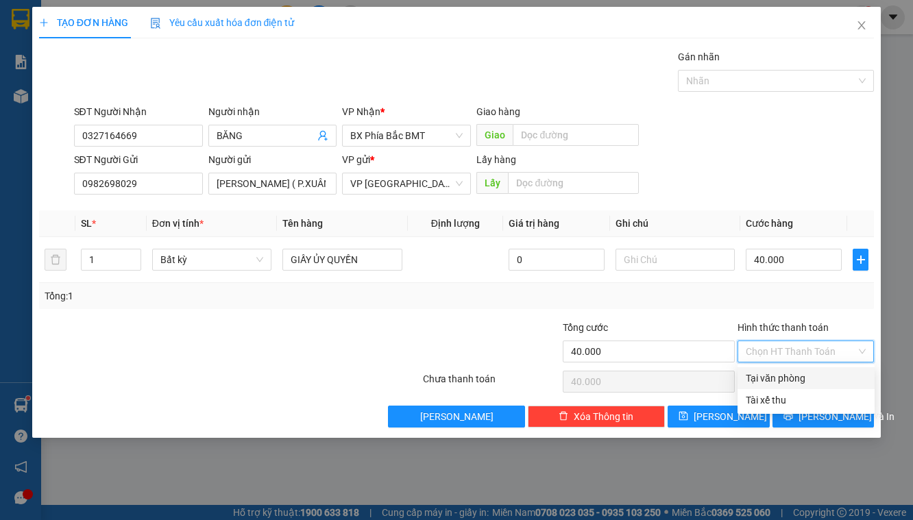
click at [796, 378] on div "Tại văn phòng" at bounding box center [806, 378] width 121 height 15
type input "0"
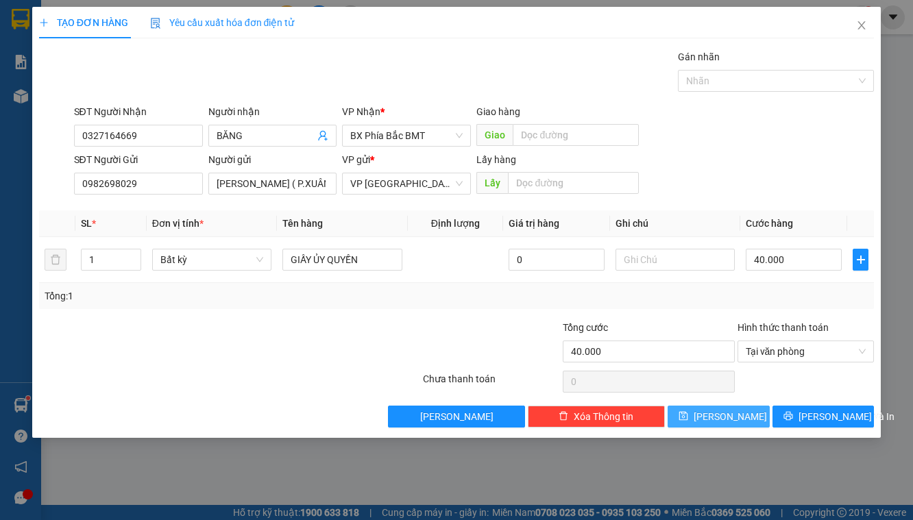
click at [695, 419] on button "[PERSON_NAME]" at bounding box center [718, 417] width 102 height 22
type input "0"
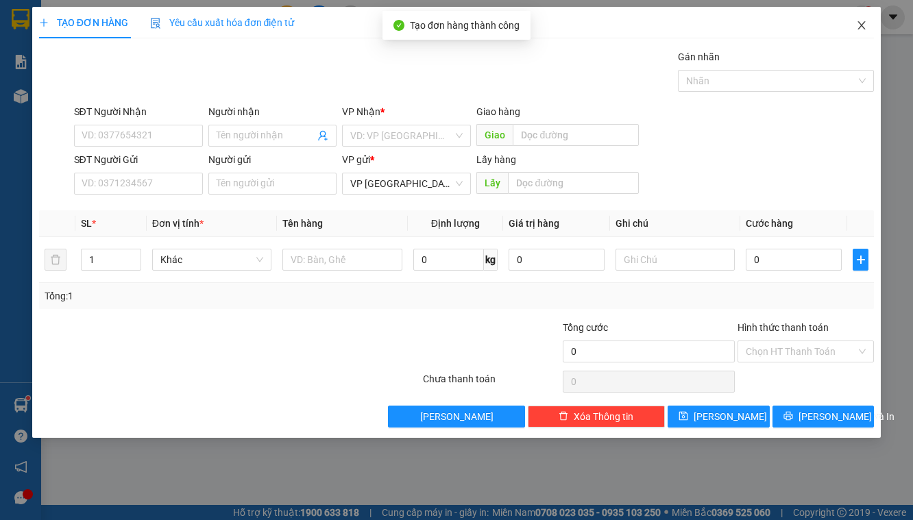
click at [861, 25] on icon "close" at bounding box center [862, 25] width 8 height 8
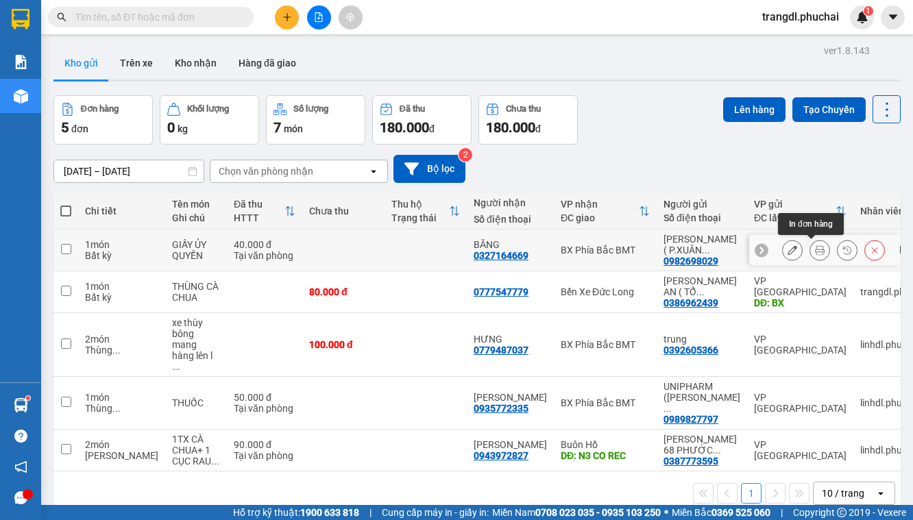
click at [815, 249] on icon at bounding box center [820, 250] width 10 height 10
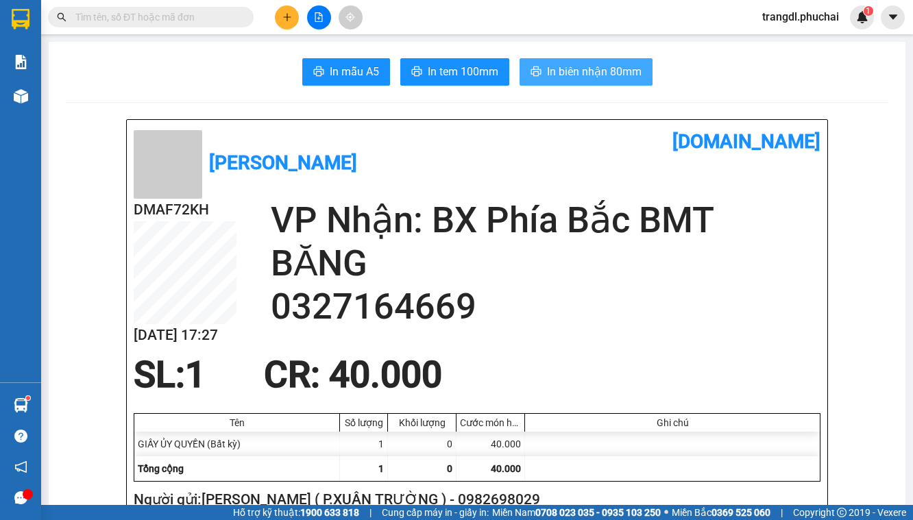
drag, startPoint x: 537, startPoint y: 64, endPoint x: 542, endPoint y: 121, distance: 57.1
click at [537, 64] on button "In biên nhận 80mm" at bounding box center [585, 71] width 133 height 27
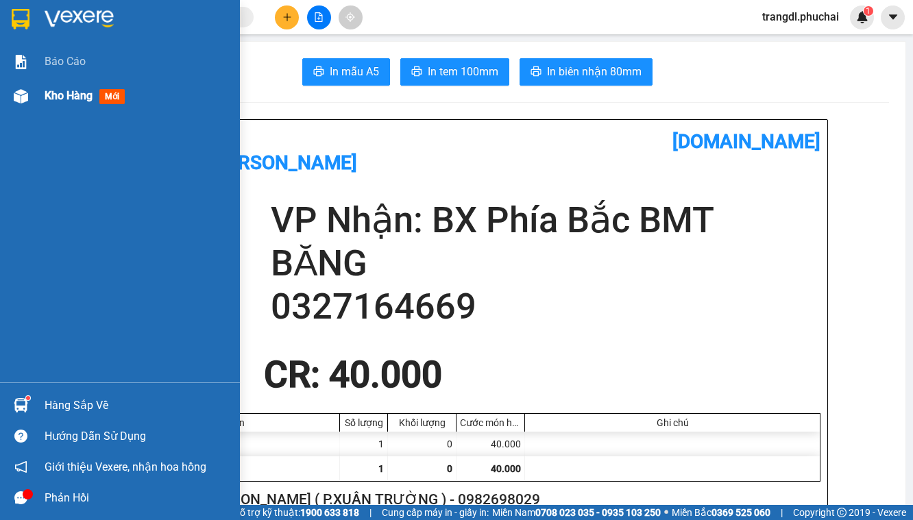
click at [14, 96] on img at bounding box center [21, 96] width 14 height 14
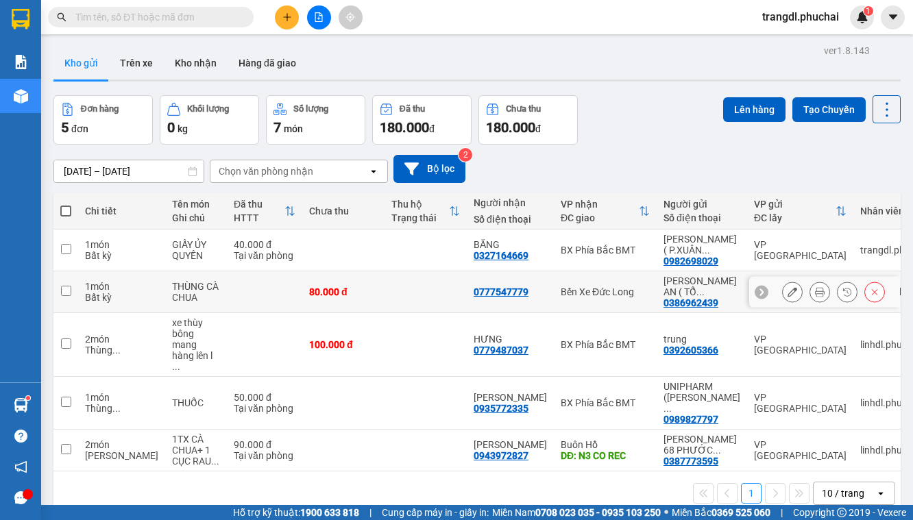
click at [249, 293] on td at bounding box center [264, 292] width 75 height 42
checkbox input "true"
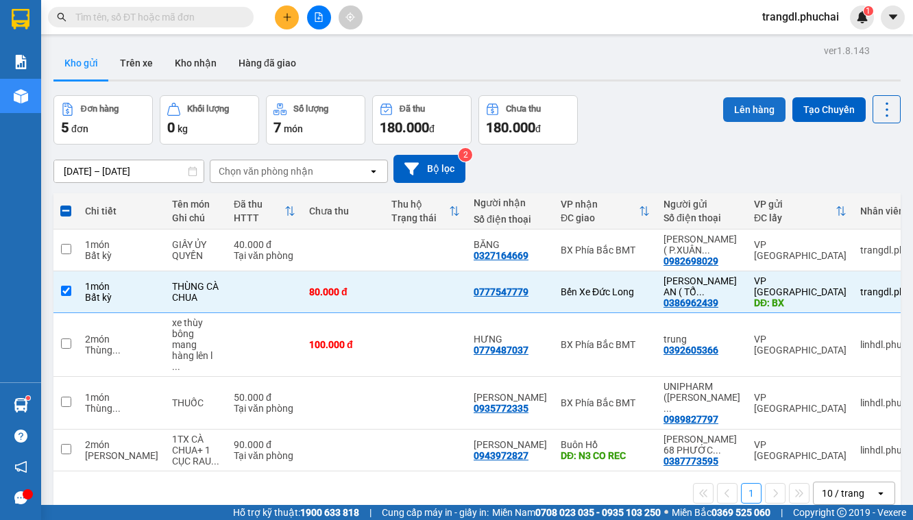
click at [735, 111] on button "Lên hàng" at bounding box center [754, 109] width 62 height 25
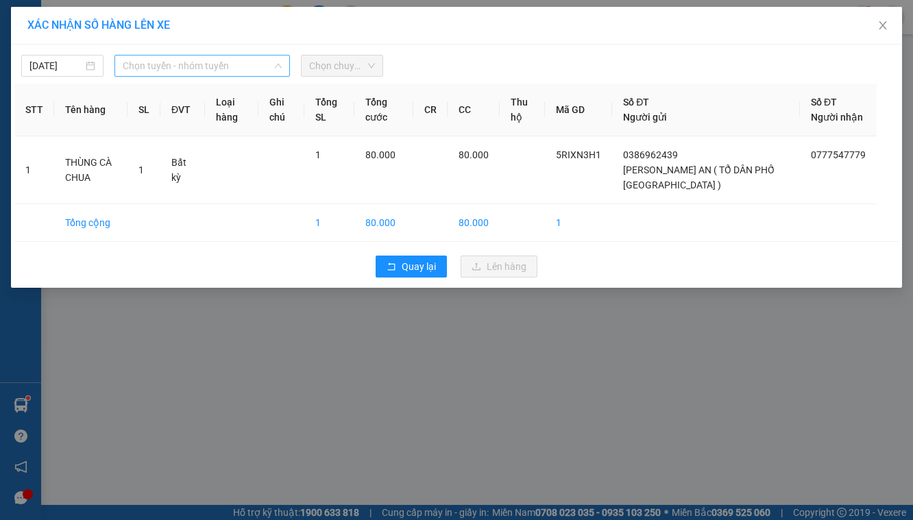
click at [206, 59] on span "Chọn tuyến - nhóm tuyến" at bounding box center [202, 66] width 159 height 21
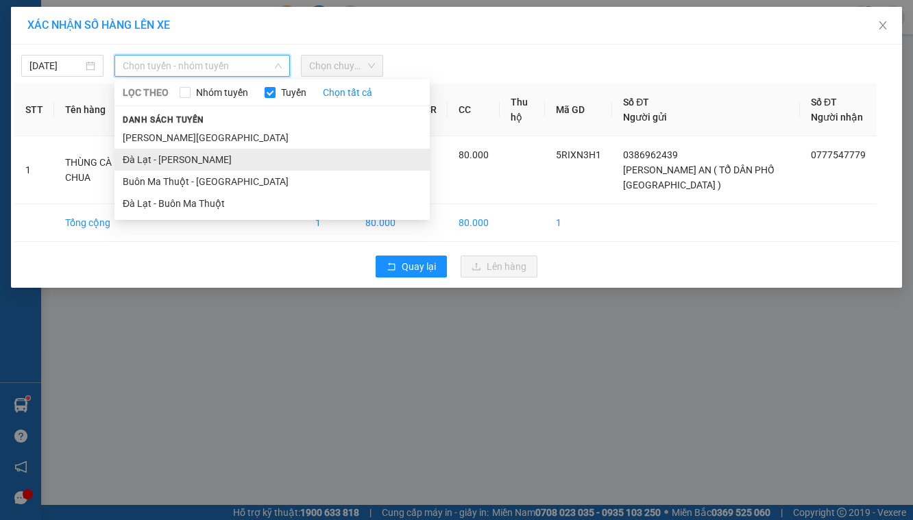
click at [206, 151] on li "Đà Lạt - [PERSON_NAME]" at bounding box center [271, 160] width 315 height 22
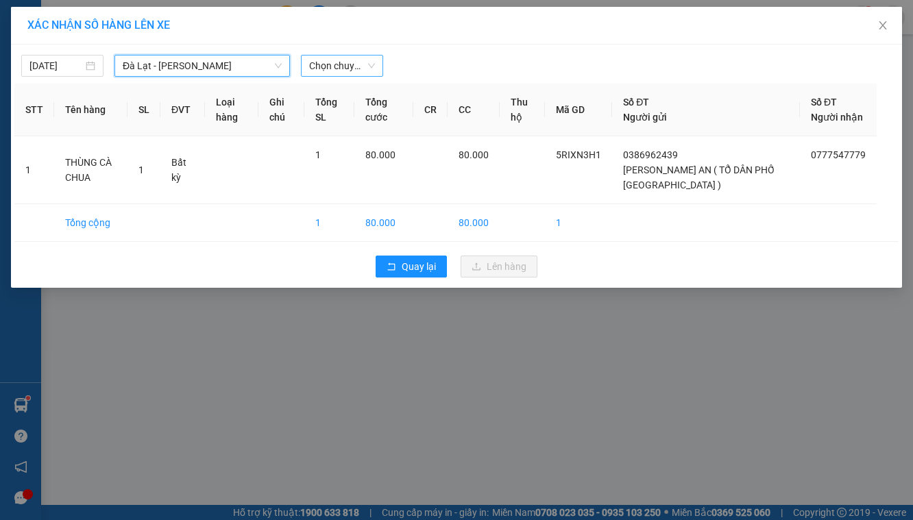
click at [314, 73] on span "Chọn chuyến" at bounding box center [342, 66] width 66 height 21
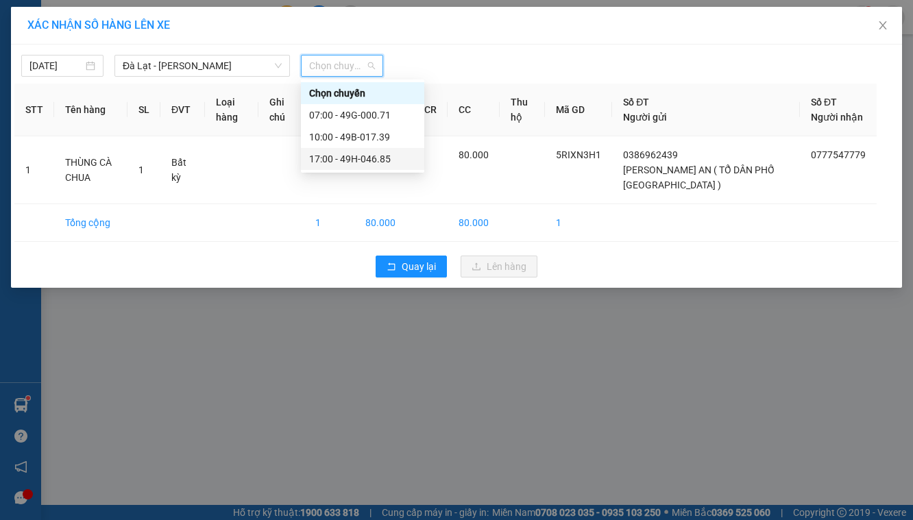
click at [330, 158] on div "17:00 - 49H-046.85" at bounding box center [362, 158] width 107 height 15
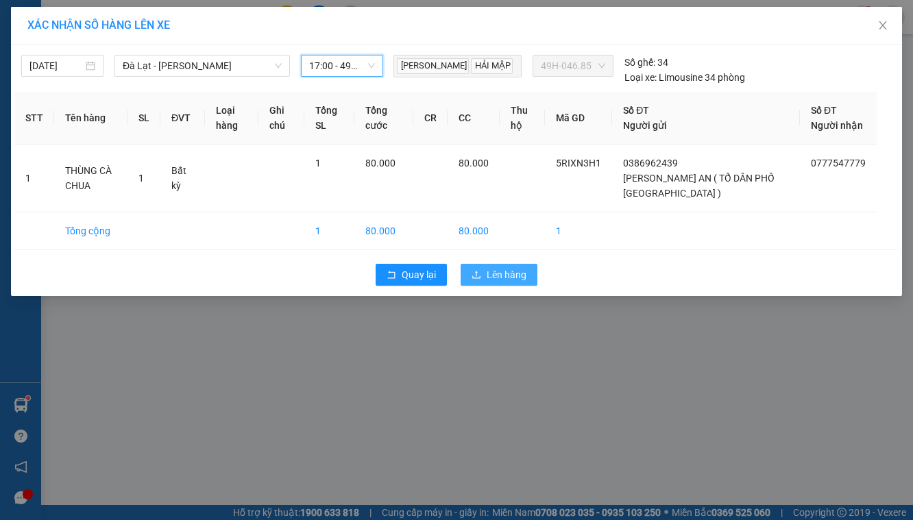
drag, startPoint x: 511, startPoint y: 290, endPoint x: 473, endPoint y: 264, distance: 45.4
click at [510, 282] on span "Lên hàng" at bounding box center [506, 274] width 40 height 15
